Goal: Find specific page/section: Find specific page/section

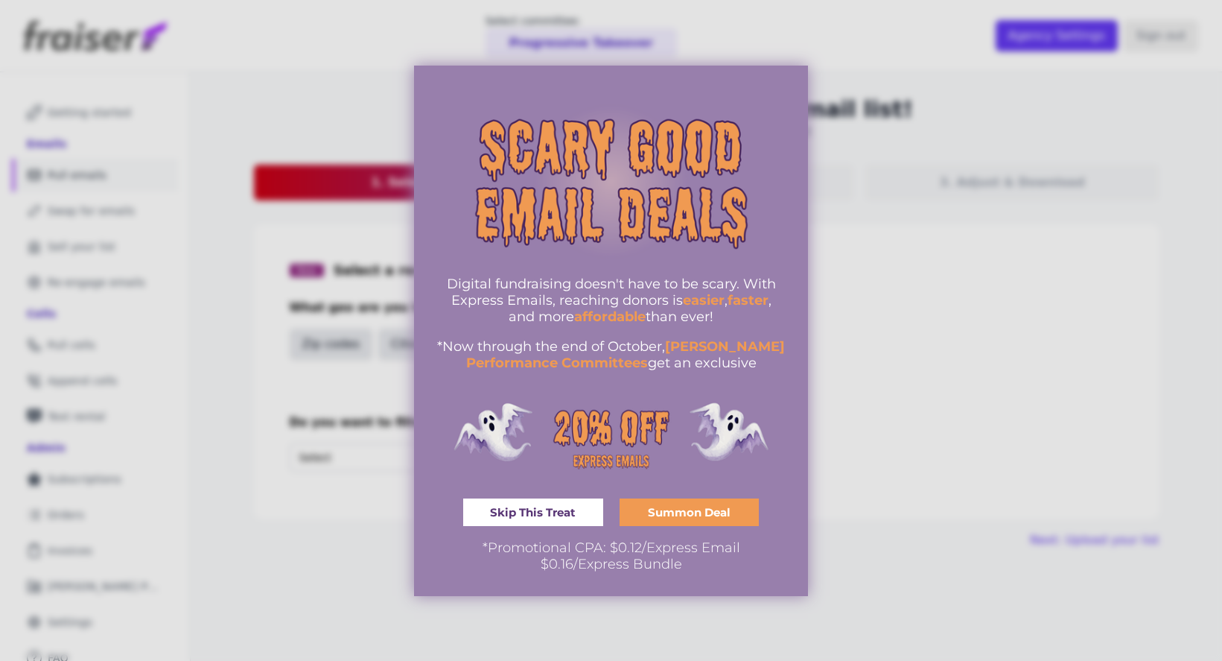
click at [705, 606] on div at bounding box center [611, 330] width 1222 height 661
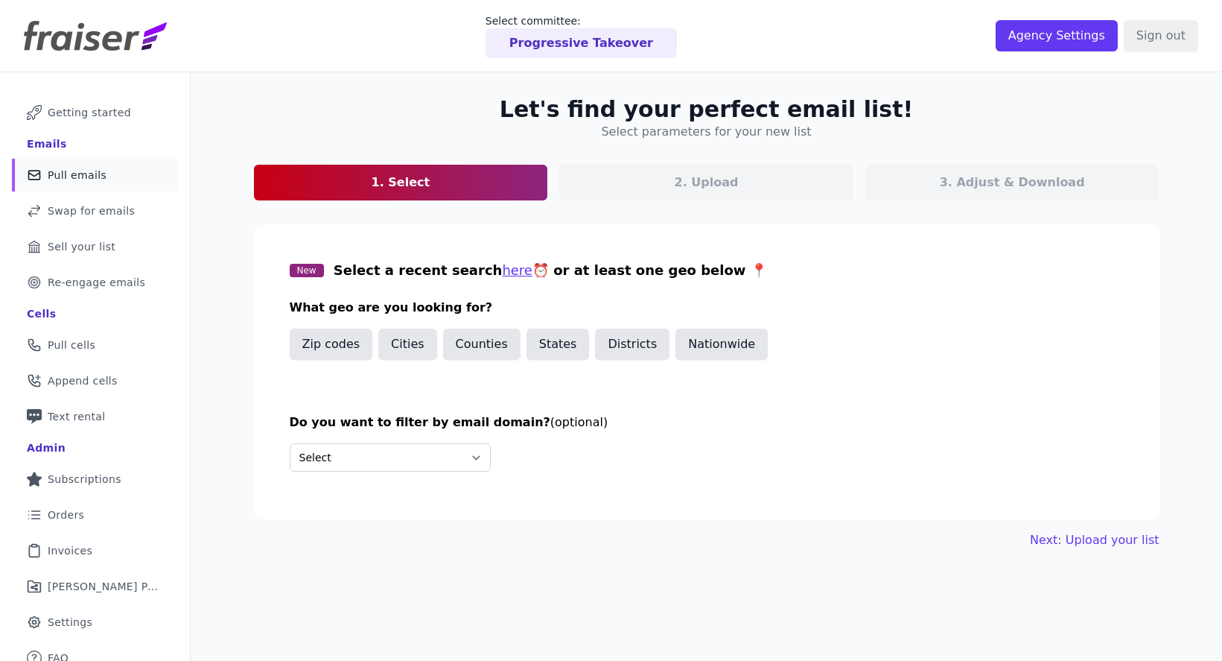
click at [595, 53] on div "Progressive Takeover" at bounding box center [581, 43] width 191 height 30
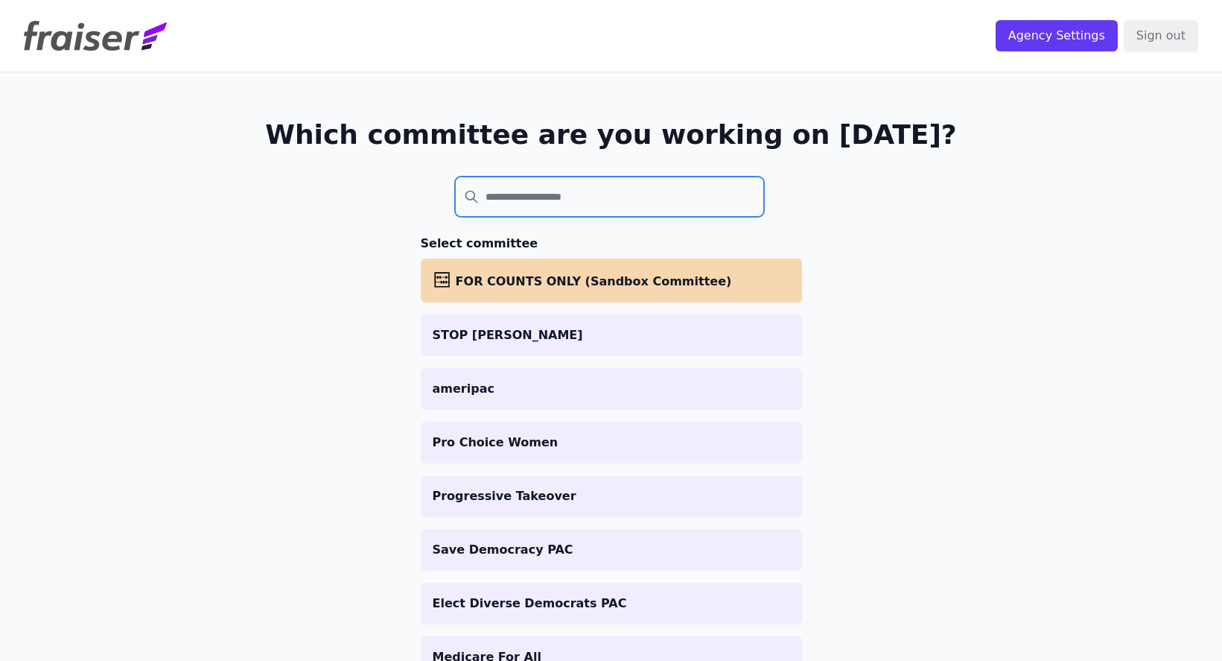
click at [540, 201] on input "search" at bounding box center [610, 197] width 310 height 40
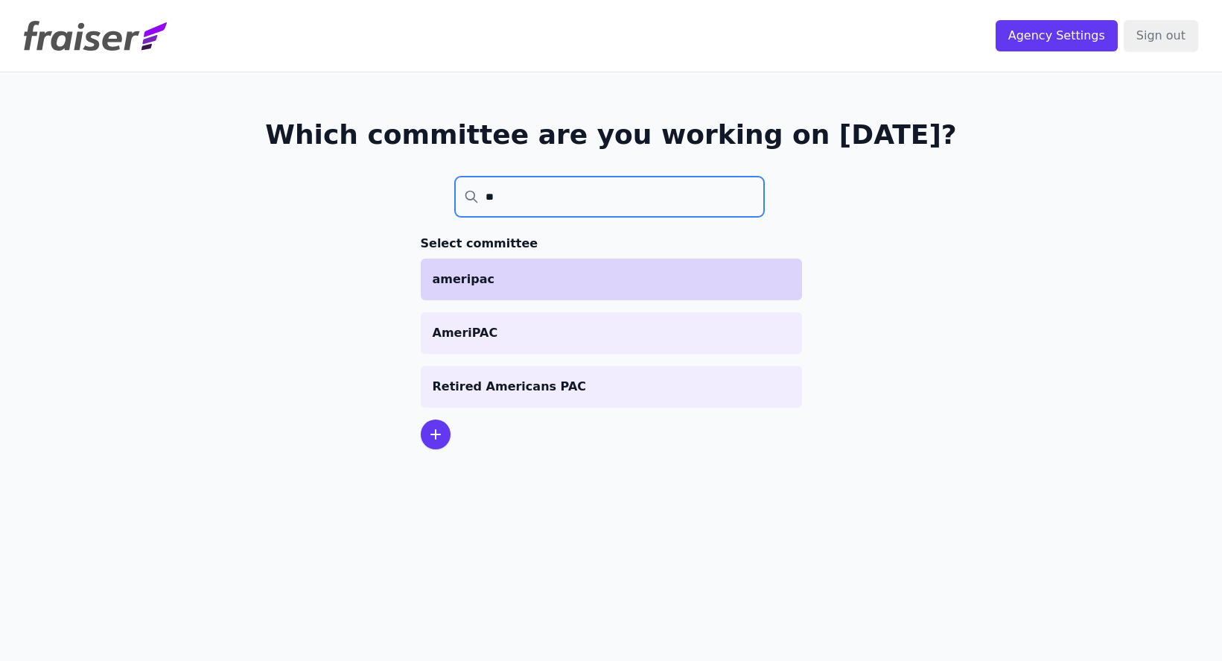
type input "**"
click at [487, 271] on p "ameripac" at bounding box center [612, 279] width 358 height 18
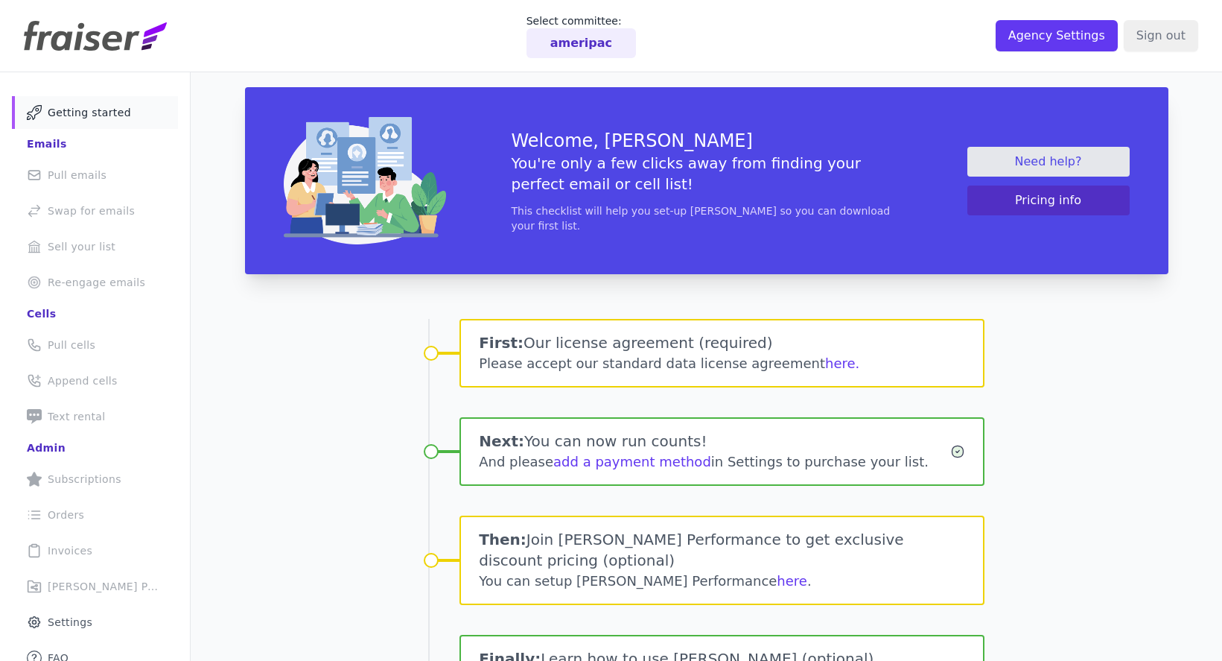
click at [572, 41] on p "ameripac" at bounding box center [581, 43] width 62 height 18
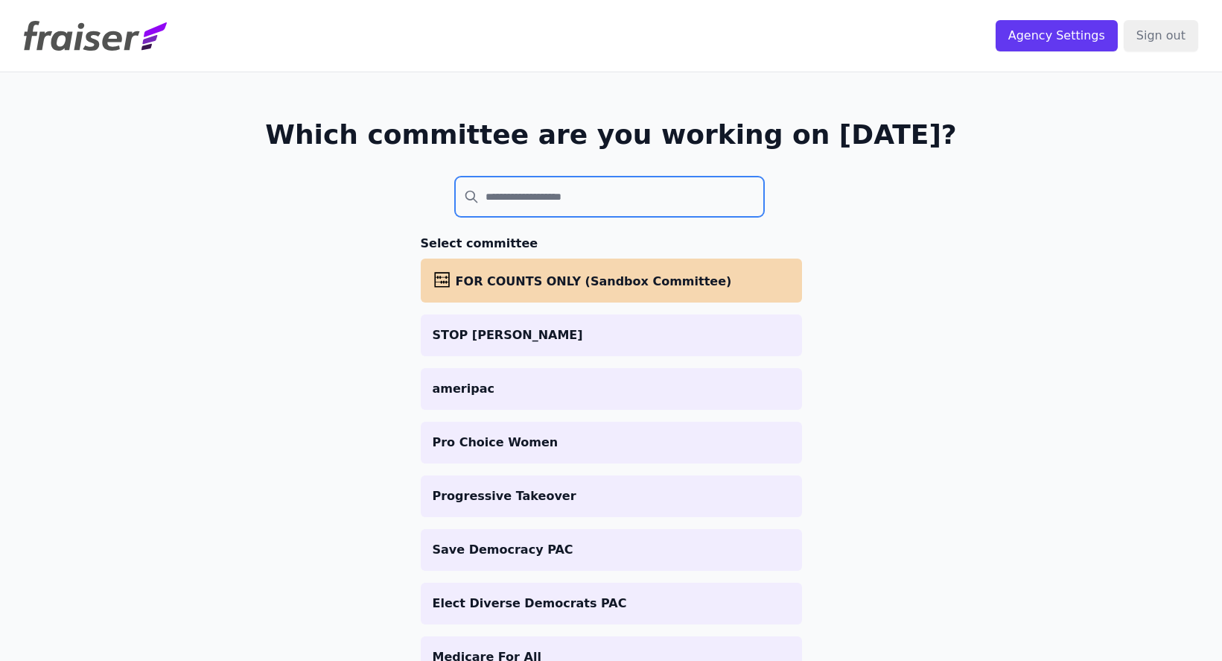
click at [537, 201] on input "search" at bounding box center [610, 197] width 310 height 40
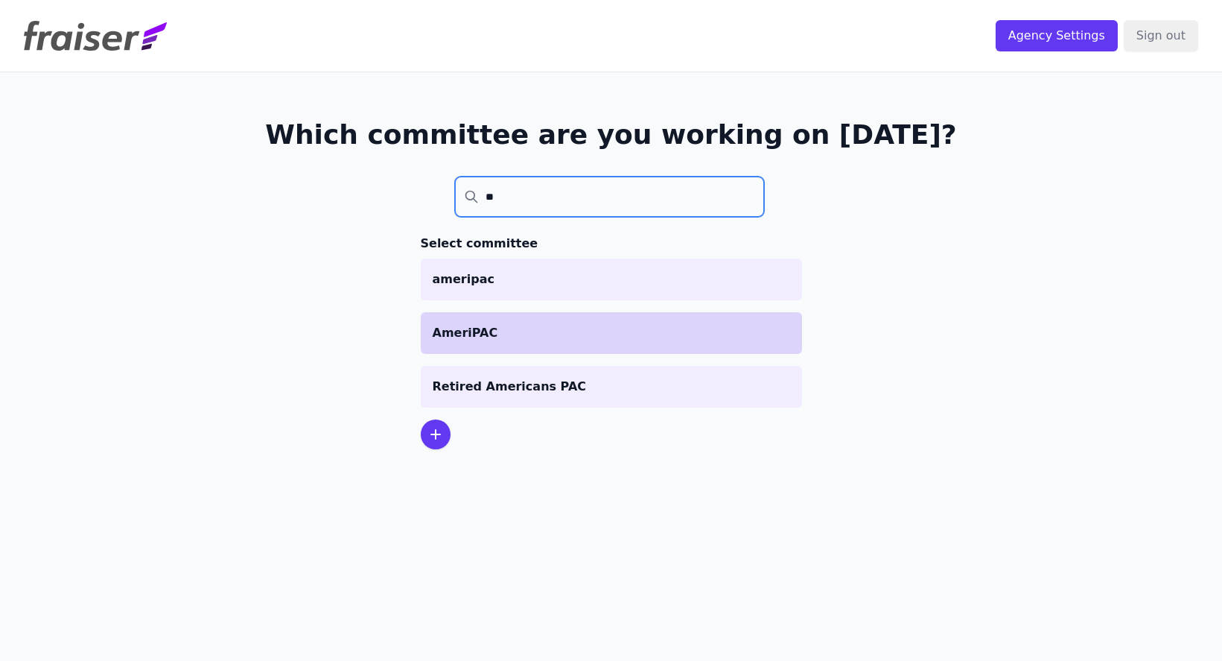
type input "**"
click at [536, 331] on p "AmeriPAC" at bounding box center [612, 333] width 358 height 18
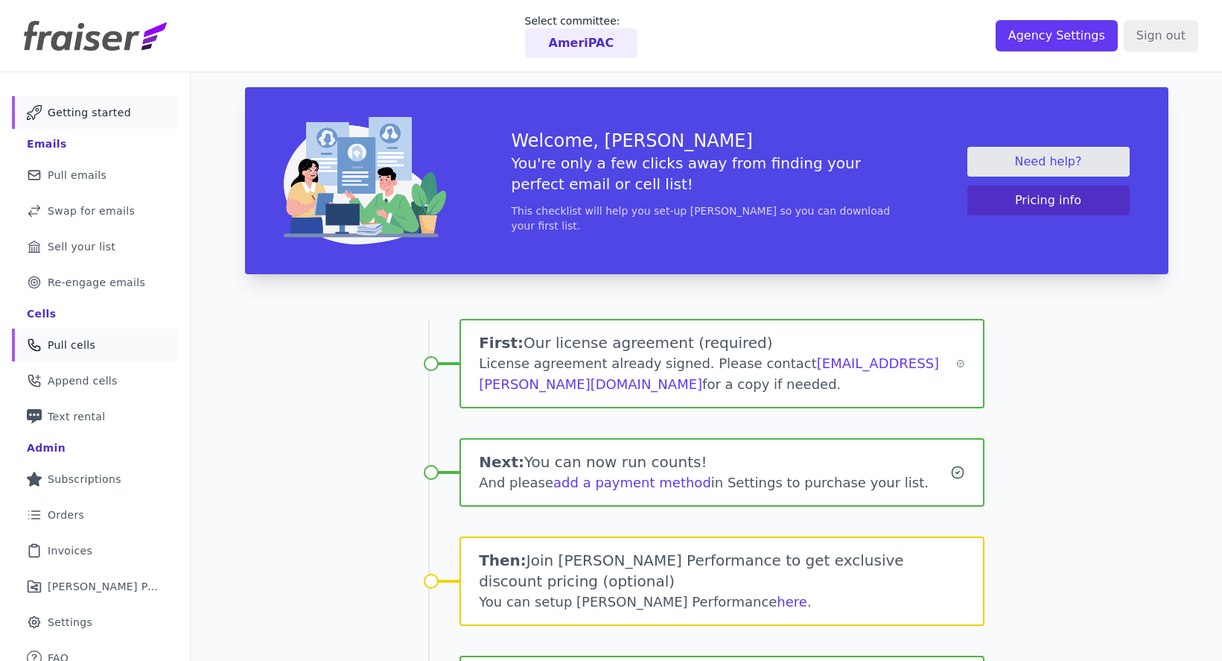
click at [80, 343] on span "Pull cells" at bounding box center [72, 344] width 48 height 15
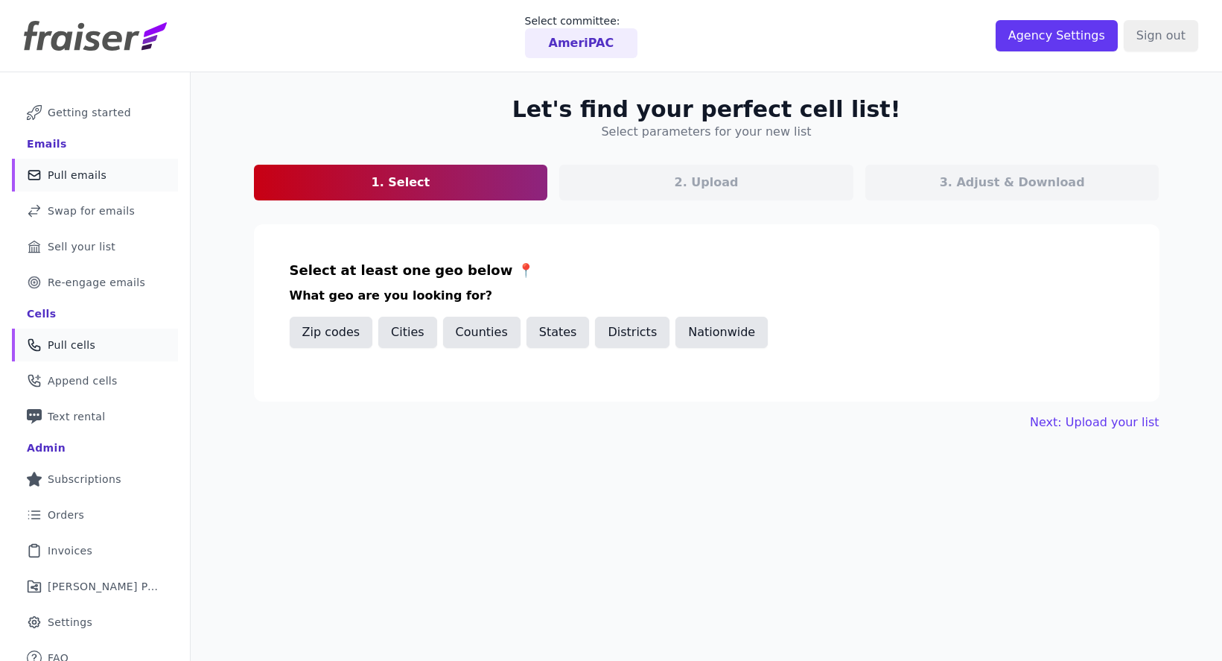
click at [85, 174] on span "Pull emails" at bounding box center [77, 175] width 59 height 15
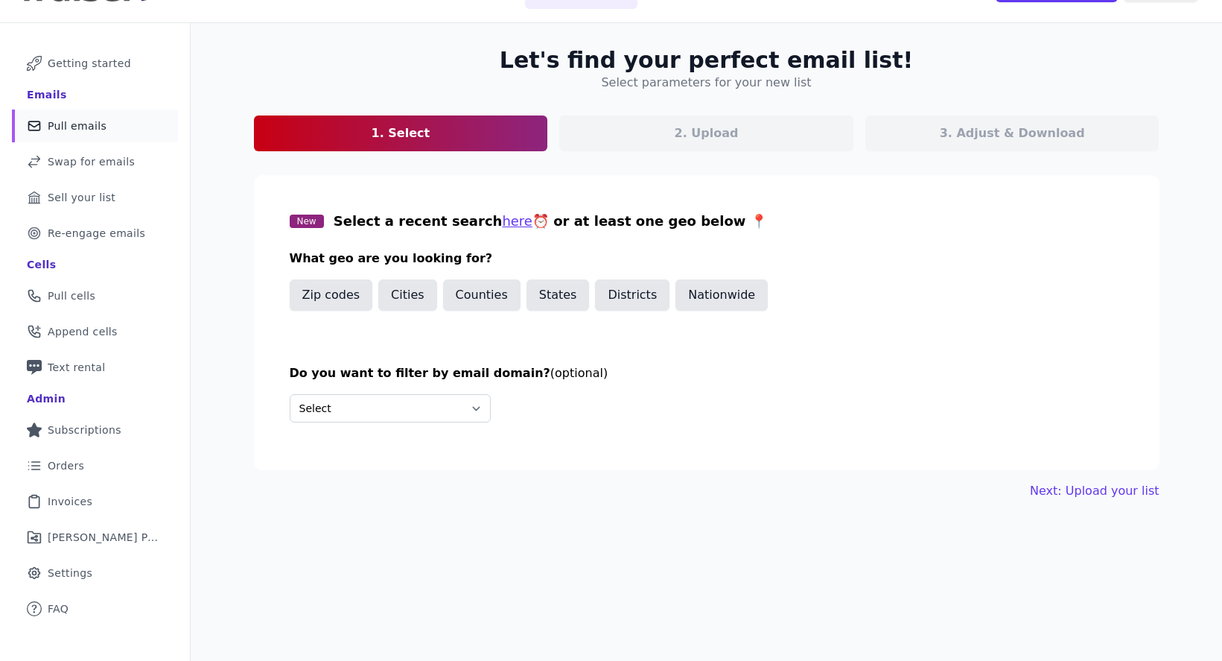
scroll to position [72, 0]
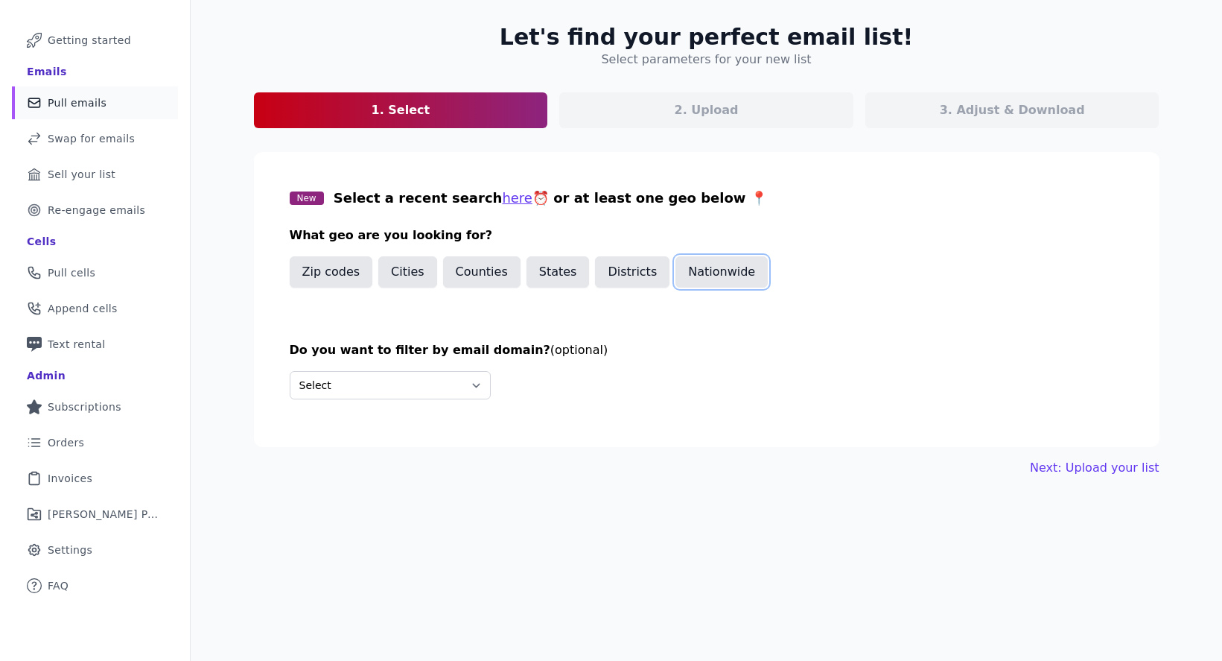
click at [718, 271] on button "Nationwide" at bounding box center [722, 271] width 92 height 31
